Goal: Task Accomplishment & Management: Use online tool/utility

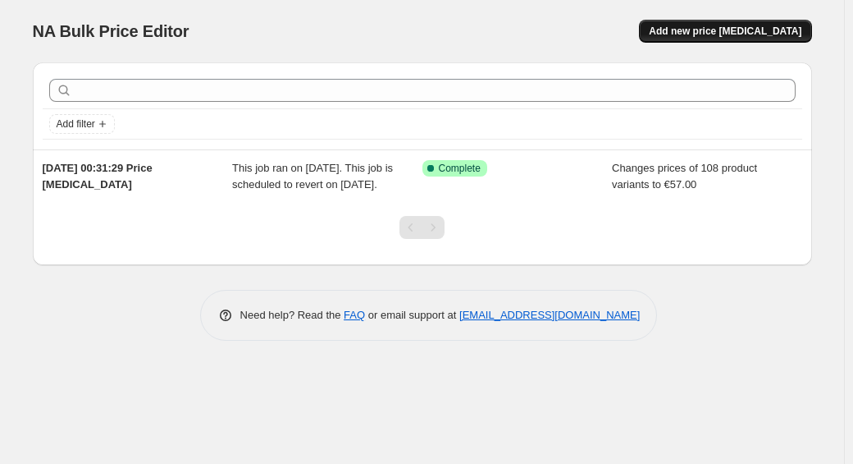
click at [694, 39] on button "Add new price [MEDICAL_DATA]" at bounding box center [725, 31] width 172 height 23
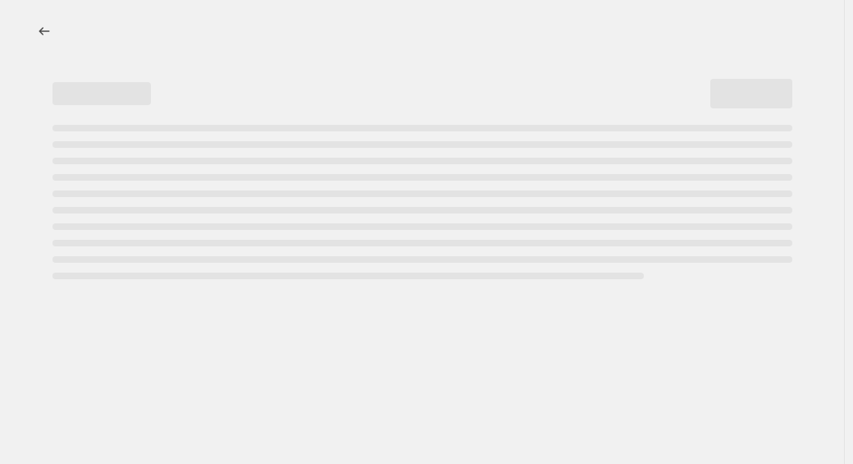
select select "percentage"
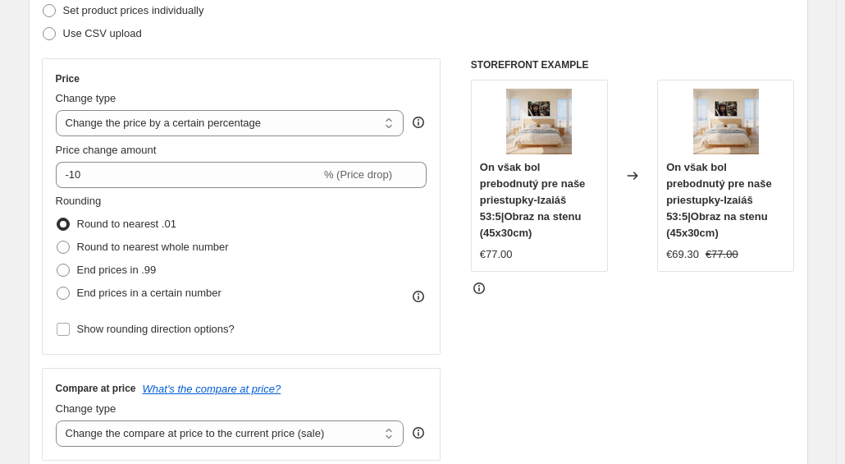
scroll to position [248, 0]
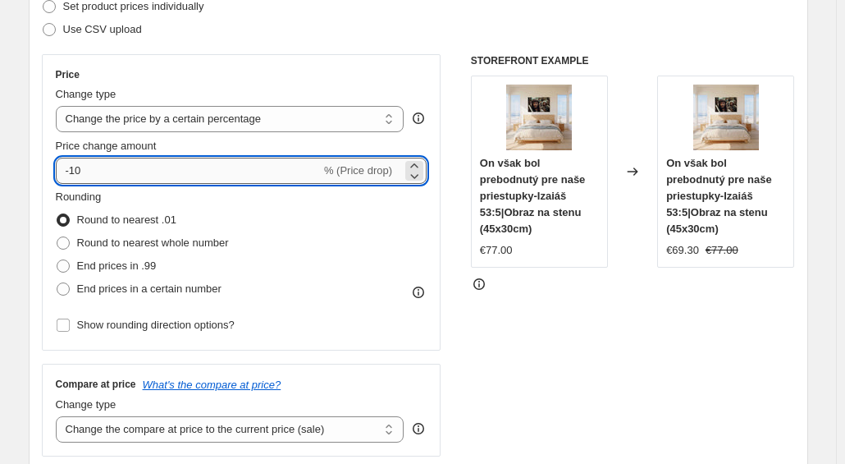
click at [253, 161] on input "-10" at bounding box center [188, 171] width 265 height 26
click at [404, 168] on div "-10 % (Price drop)" at bounding box center [242, 171] width 372 height 26
click at [413, 171] on icon at bounding box center [414, 175] width 16 height 16
type input "-11"
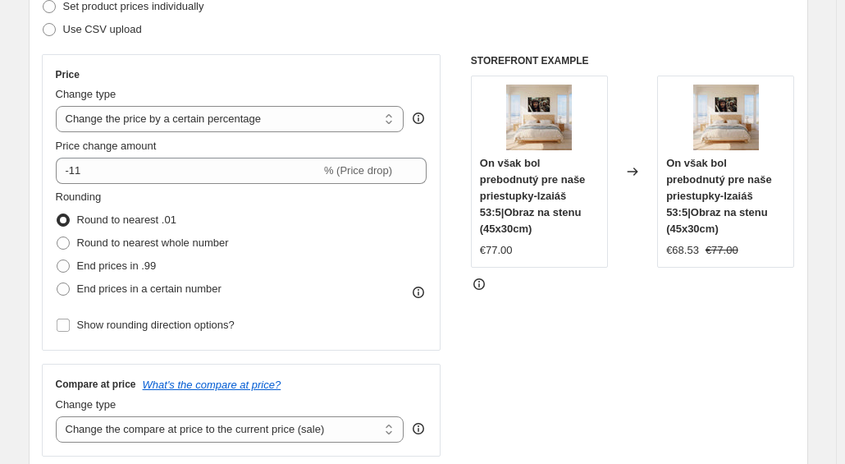
click at [420, 153] on div "Price change amount -11 % (Price drop)" at bounding box center [242, 161] width 372 height 46
click at [363, 170] on span "% (Price drop)" at bounding box center [358, 170] width 68 height 12
click at [239, 116] on select "Change the price to a certain amount Change the price by a certain amount Chang…" at bounding box center [230, 119] width 349 height 26
select select "by"
click at [59, 106] on select "Change the price to a certain amount Change the price by a certain amount Chang…" at bounding box center [230, 119] width 349 height 26
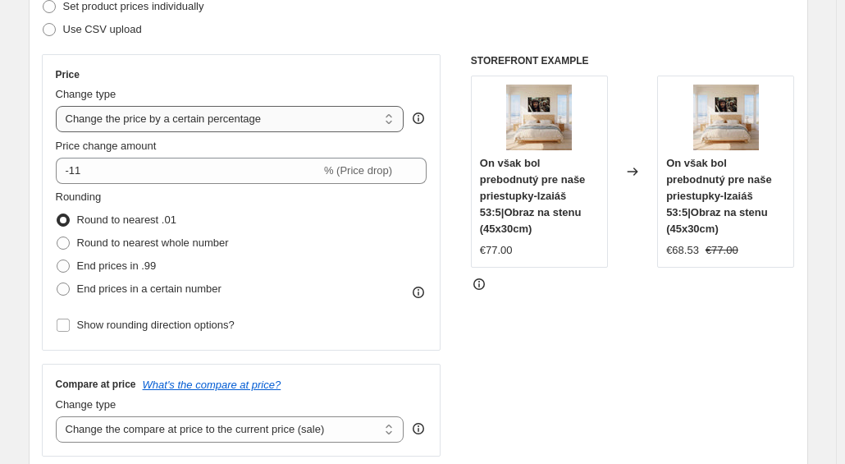
type input "-10.00"
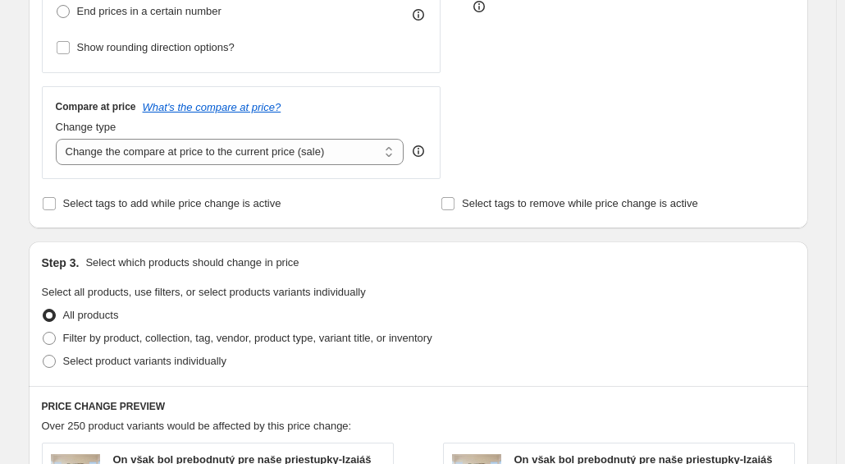
scroll to position [526, 0]
click at [161, 368] on label "Select product variants individually" at bounding box center [134, 360] width 185 height 23
click at [43, 354] on input "Select product variants individually" at bounding box center [43, 354] width 1 height 1
radio input "true"
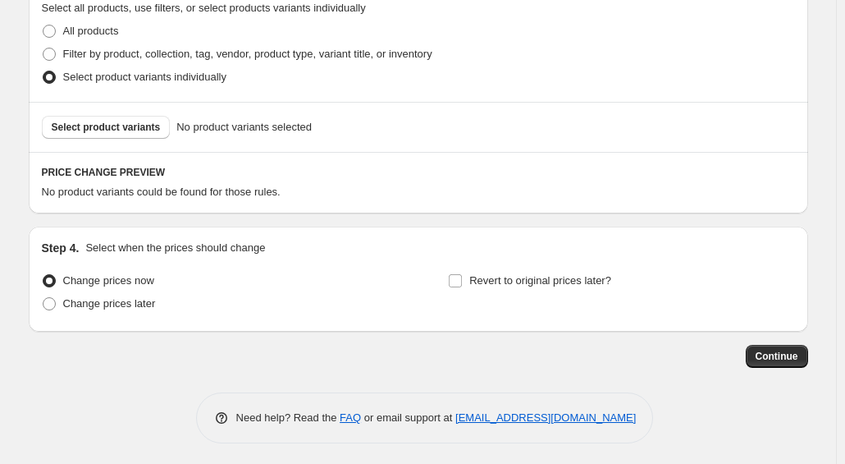
scroll to position [811, 0]
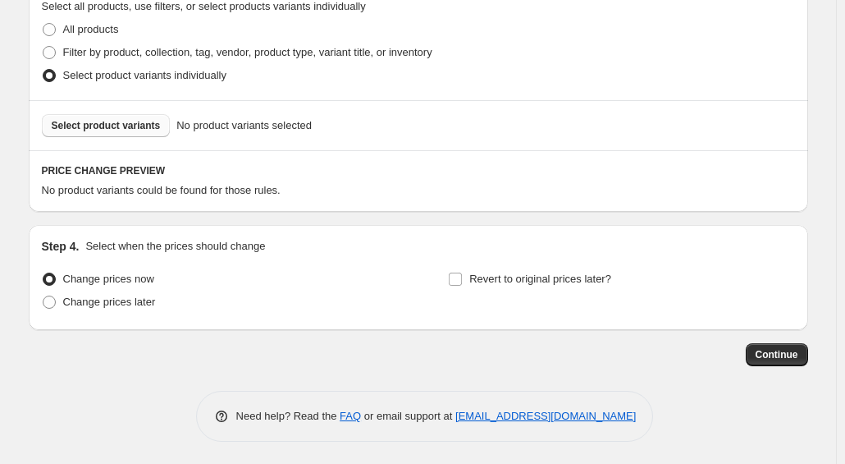
click at [125, 128] on span "Select product variants" at bounding box center [106, 125] width 109 height 13
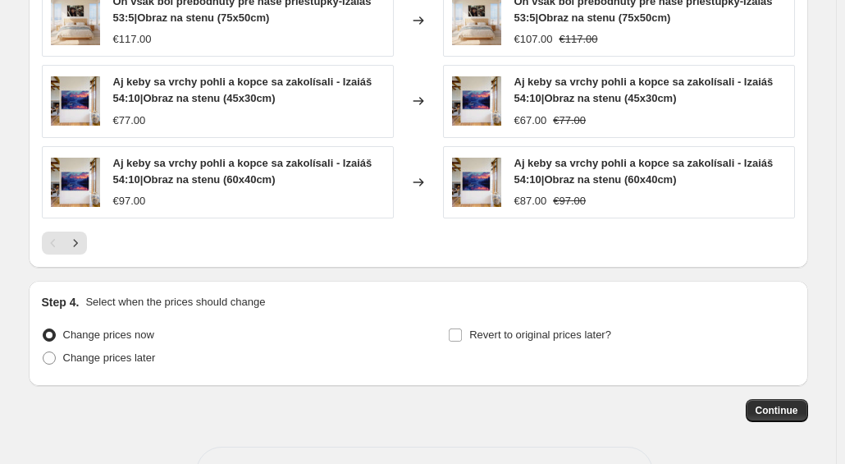
scroll to position [1247, 0]
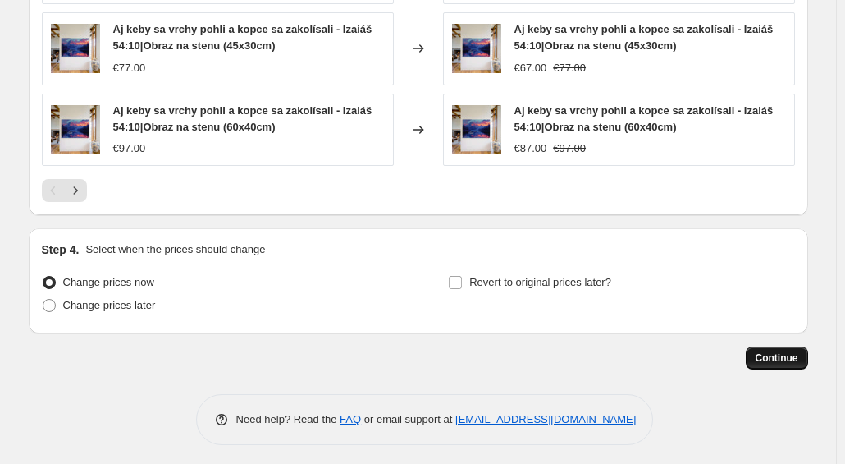
click at [777, 351] on span "Continue" at bounding box center [777, 357] width 43 height 13
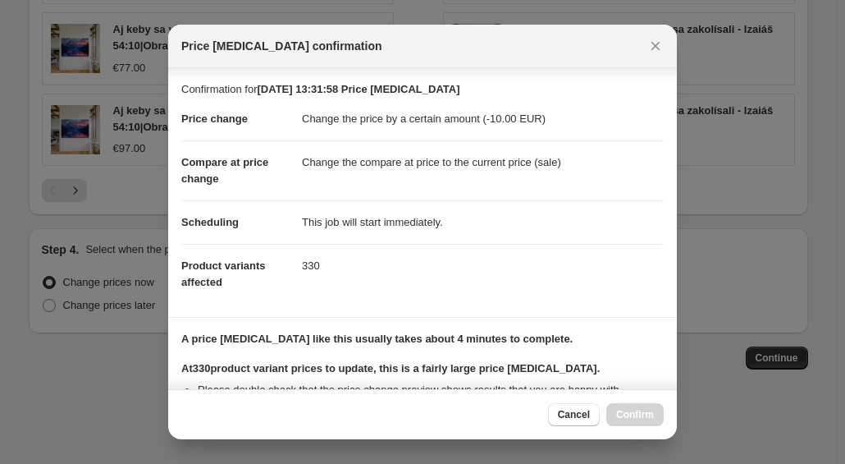
scroll to position [230, 0]
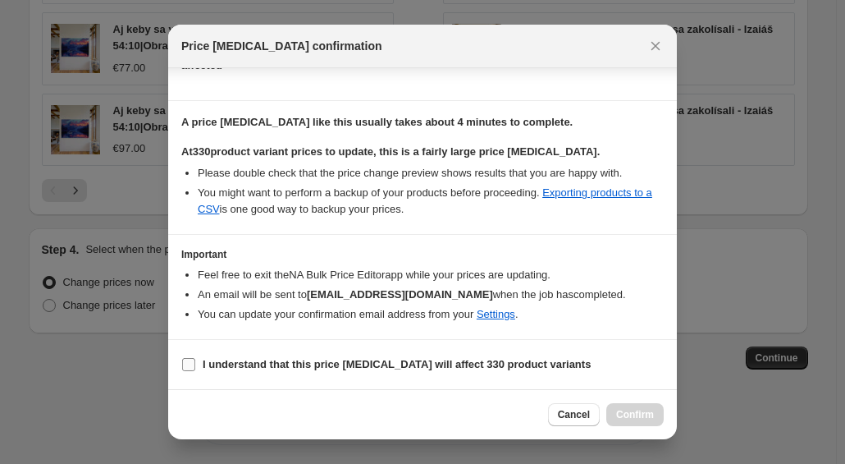
click at [295, 363] on b "I understand that this price [MEDICAL_DATA] will affect 330 product variants" at bounding box center [397, 364] width 388 height 12
click at [195, 363] on input "I understand that this price [MEDICAL_DATA] will affect 330 product variants" at bounding box center [188, 364] width 13 height 13
checkbox input "true"
click at [645, 418] on span "Confirm" at bounding box center [635, 414] width 38 height 13
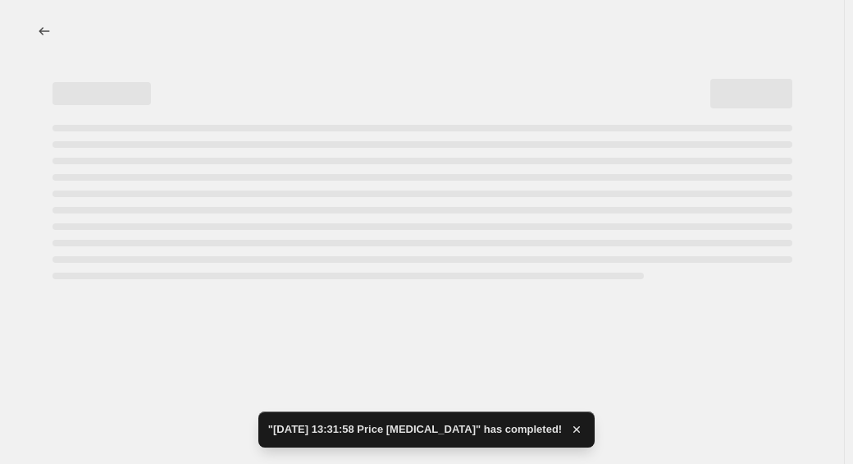
select select "by"
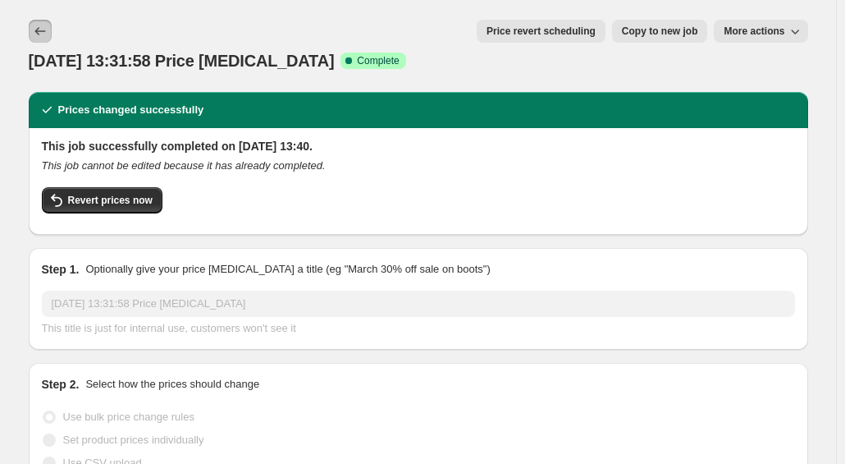
click at [46, 32] on icon "Price change jobs" at bounding box center [40, 31] width 16 height 16
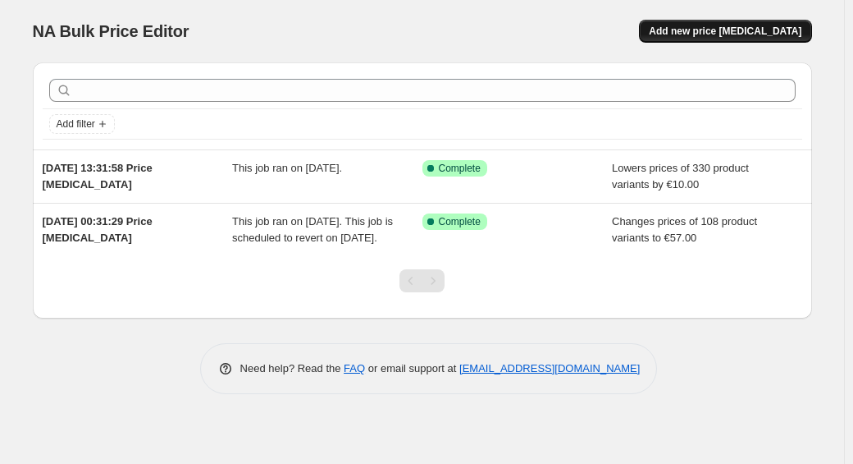
click at [724, 25] on span "Add new price [MEDICAL_DATA]" at bounding box center [725, 31] width 153 height 13
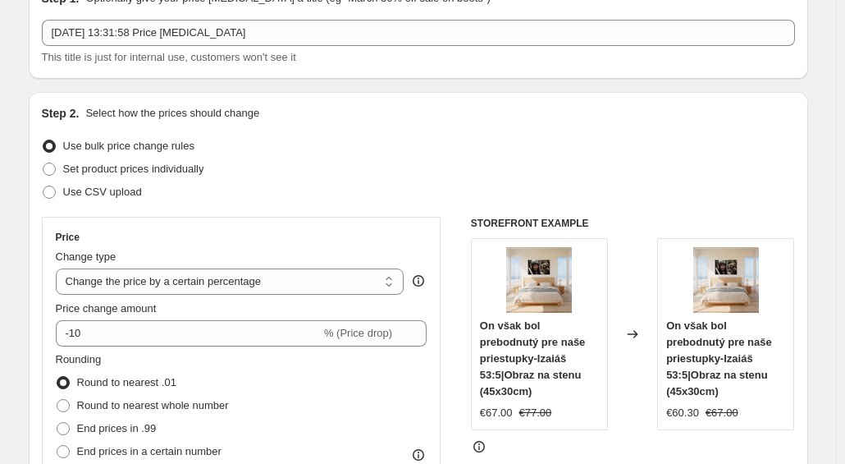
scroll to position [118, 0]
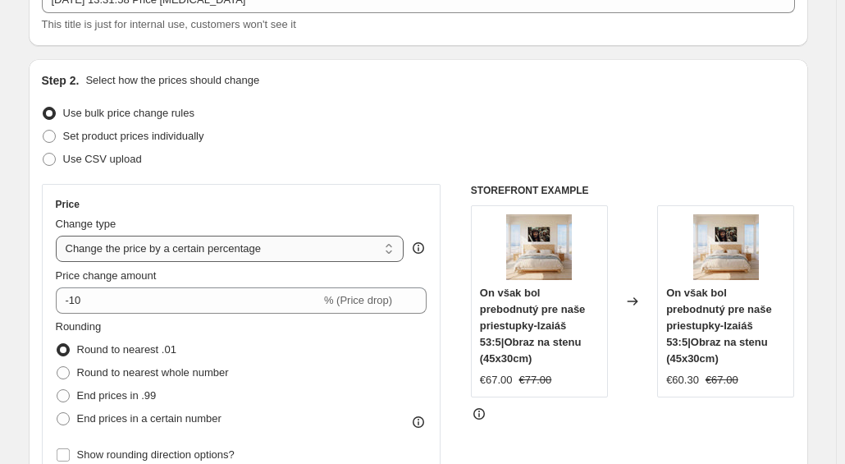
click at [307, 249] on select "Change the price to a certain amount Change the price by a certain amount Chang…" at bounding box center [230, 248] width 349 height 26
select select "by"
click at [59, 235] on select "Change the price to a certain amount Change the price by a certain amount Chang…" at bounding box center [230, 248] width 349 height 26
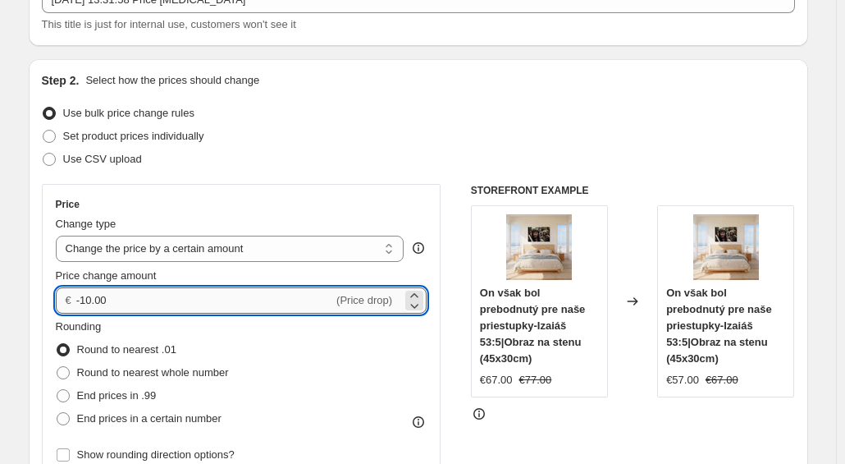
click at [211, 303] on input "-10.00" at bounding box center [204, 300] width 257 height 26
type input "1"
type input "20.00"
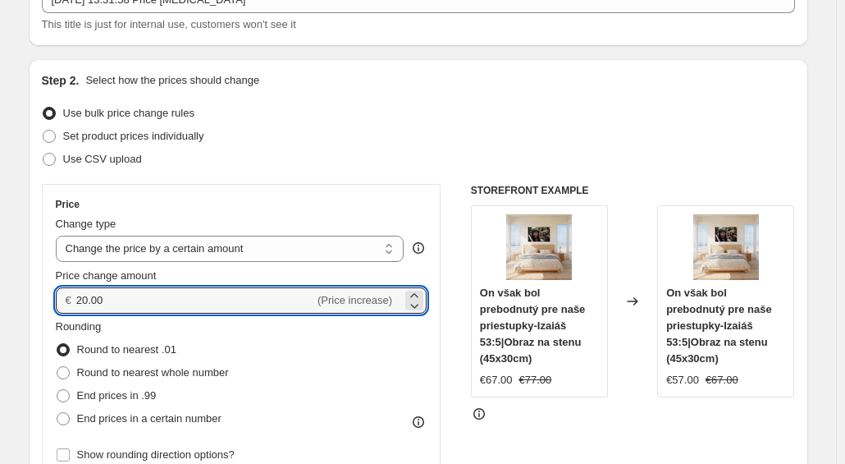
click at [338, 208] on div "Price" at bounding box center [242, 204] width 372 height 13
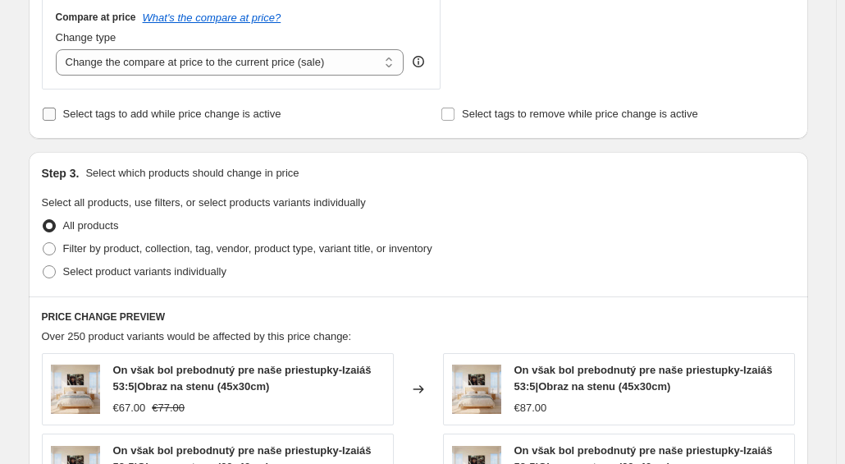
scroll to position [618, 0]
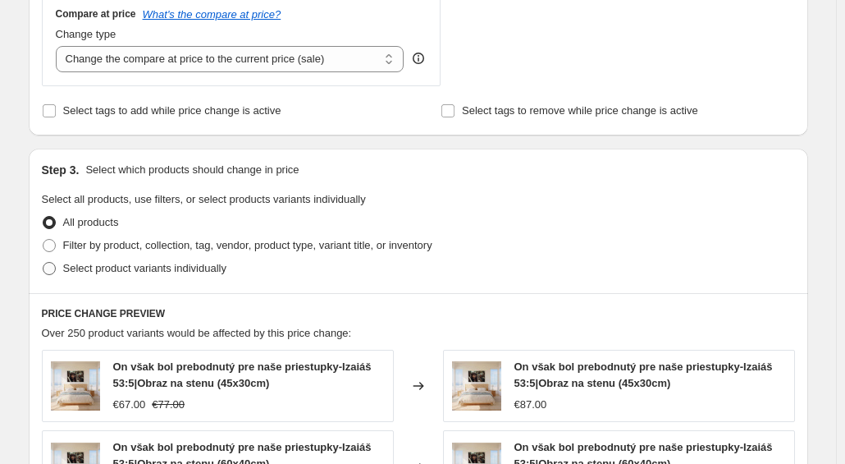
click at [176, 266] on span "Select product variants individually" at bounding box center [144, 268] width 163 height 12
click at [43, 263] on input "Select product variants individually" at bounding box center [43, 262] width 1 height 1
radio input "true"
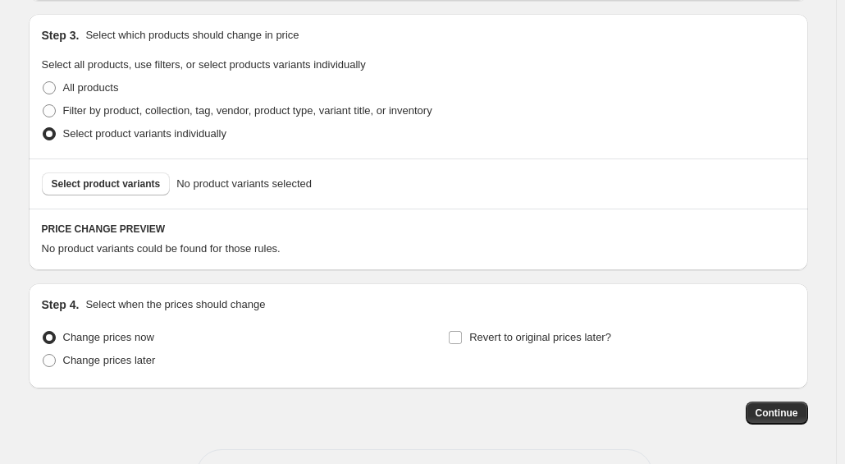
scroll to position [751, 0]
click at [145, 179] on span "Select product variants" at bounding box center [106, 184] width 109 height 13
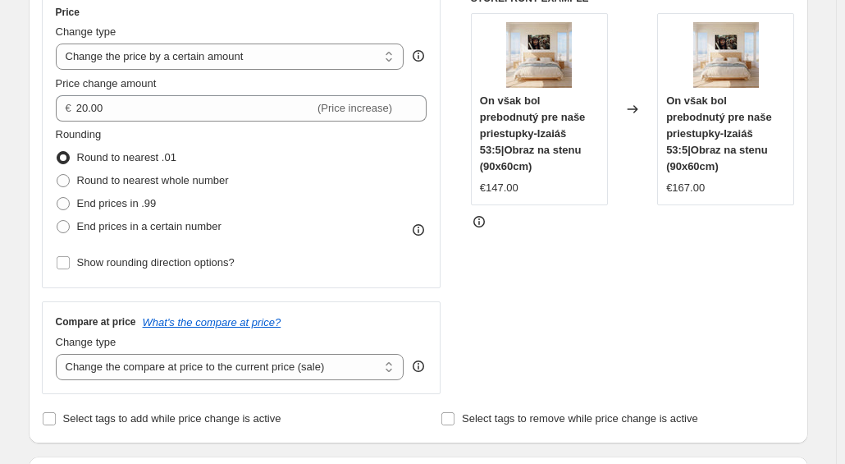
scroll to position [180, 0]
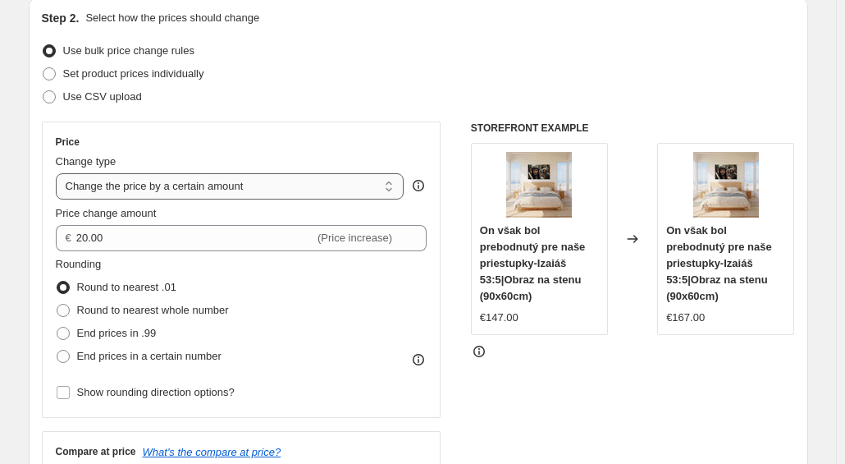
click at [277, 186] on select "Change the price to a certain amount Change the price by a certain amount Chang…" at bounding box center [230, 186] width 349 height 26
select select "to"
click at [59, 173] on select "Change the price to a certain amount Change the price by a certain amount Chang…" at bounding box center [230, 186] width 349 height 26
type input "80.00"
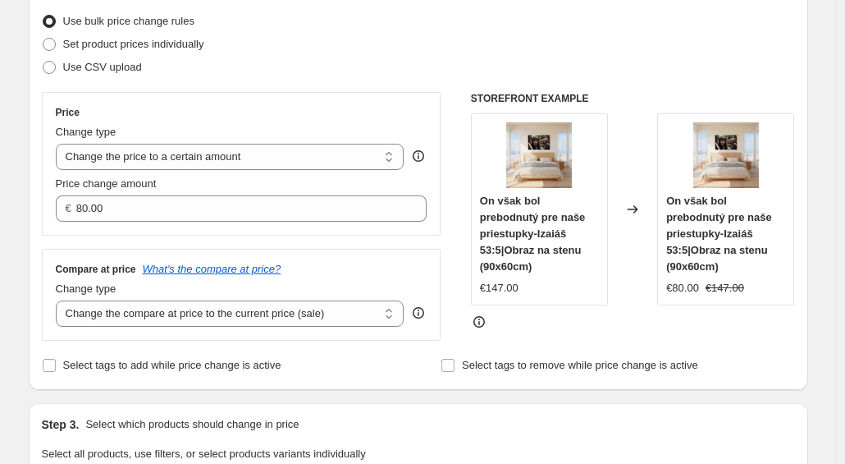
scroll to position [209, 0]
click at [305, 160] on select "Change the price to a certain amount Change the price by a certain amount Chang…" at bounding box center [230, 157] width 349 height 26
select select "by"
click at [59, 144] on select "Change the price to a certain amount Change the price by a certain amount Chang…" at bounding box center [230, 157] width 349 height 26
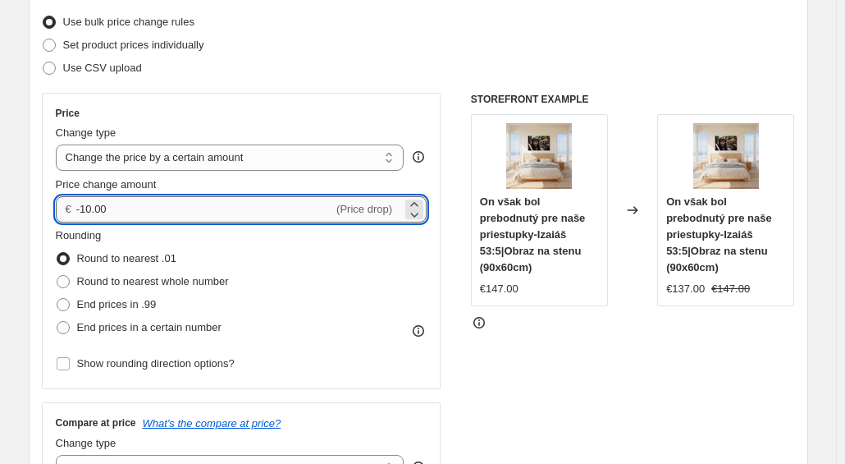
click at [126, 203] on input "-10.00" at bounding box center [204, 209] width 257 height 26
click at [90, 209] on input "-10.00" at bounding box center [204, 209] width 257 height 26
type input "-20.00"
click at [397, 121] on div "Price Change type Change the price to a certain amount Change the price by a ce…" at bounding box center [242, 241] width 372 height 268
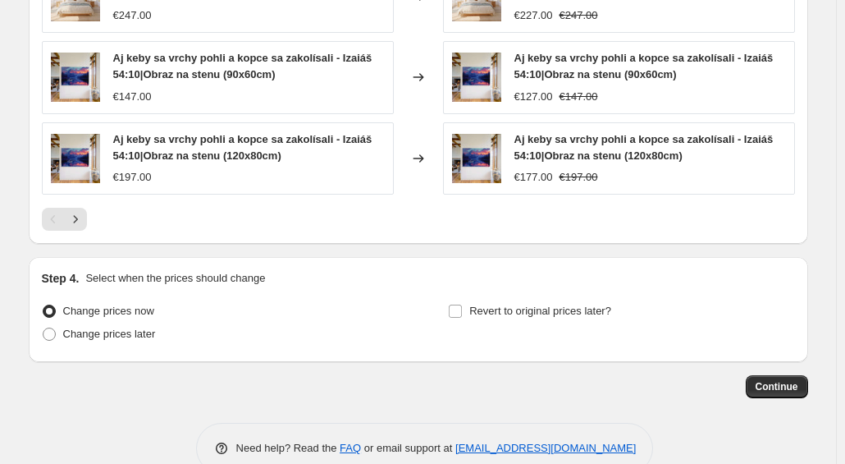
scroll to position [1247, 0]
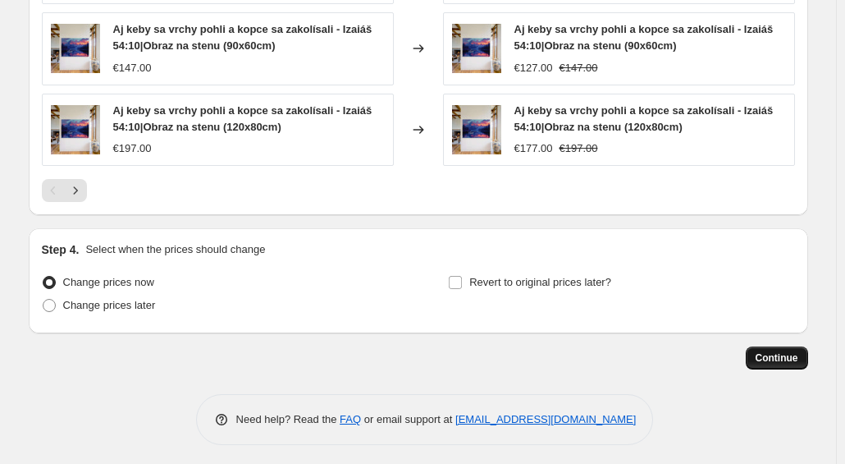
click at [786, 351] on span "Continue" at bounding box center [777, 357] width 43 height 13
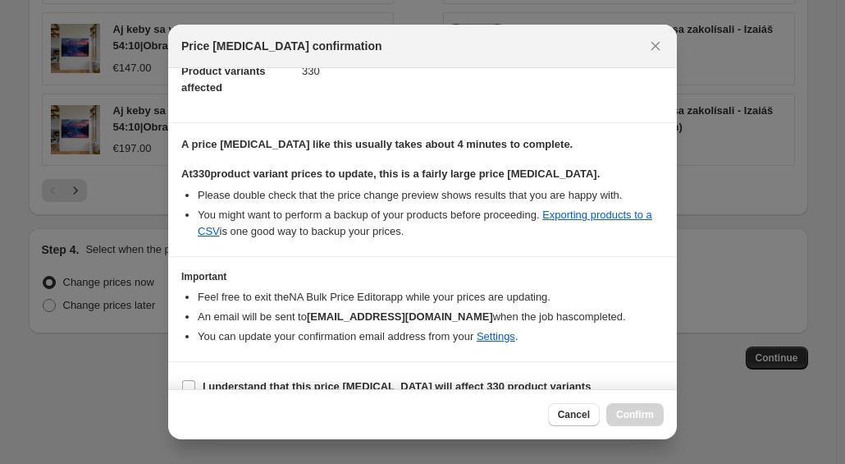
scroll to position [230, 0]
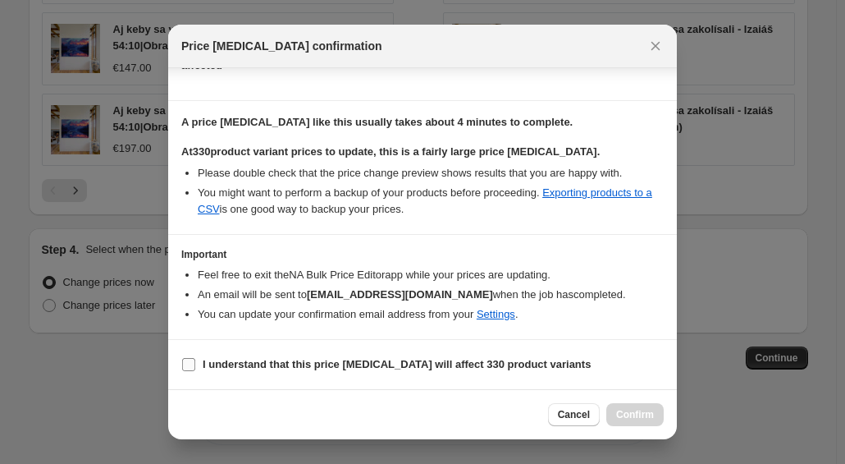
click at [194, 359] on input "I understand that this price [MEDICAL_DATA] will affect 330 product variants" at bounding box center [188, 364] width 13 height 13
checkbox input "true"
click at [633, 406] on button "Confirm" at bounding box center [634, 414] width 57 height 23
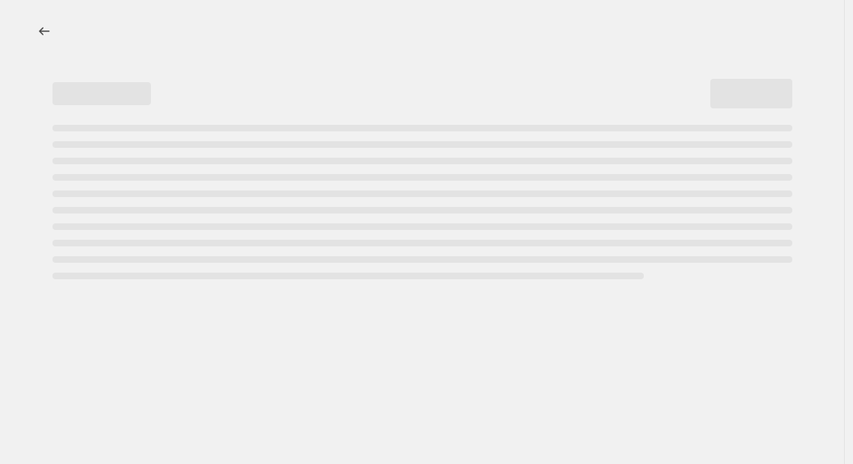
select select "by"
